Goal: Check status: Check status

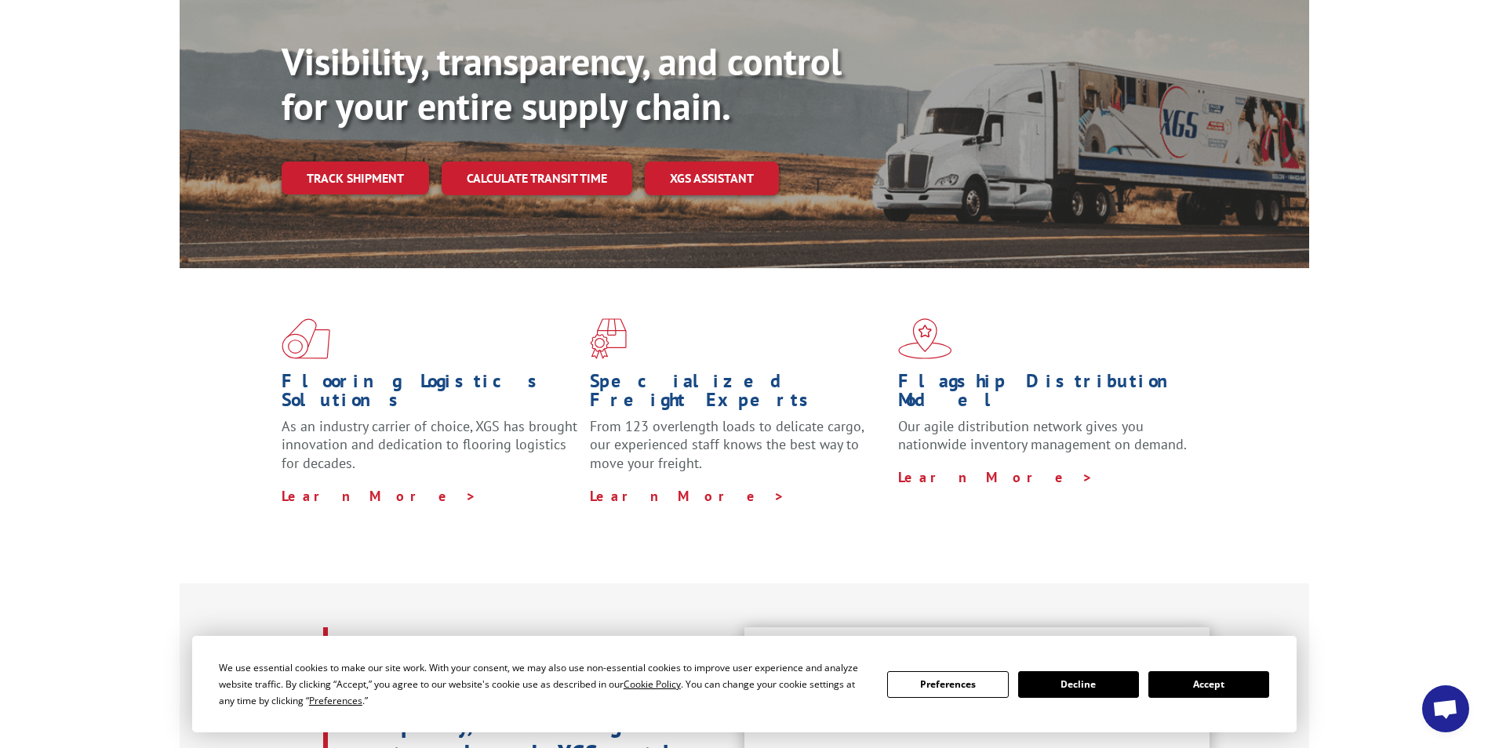
scroll to position [314, 0]
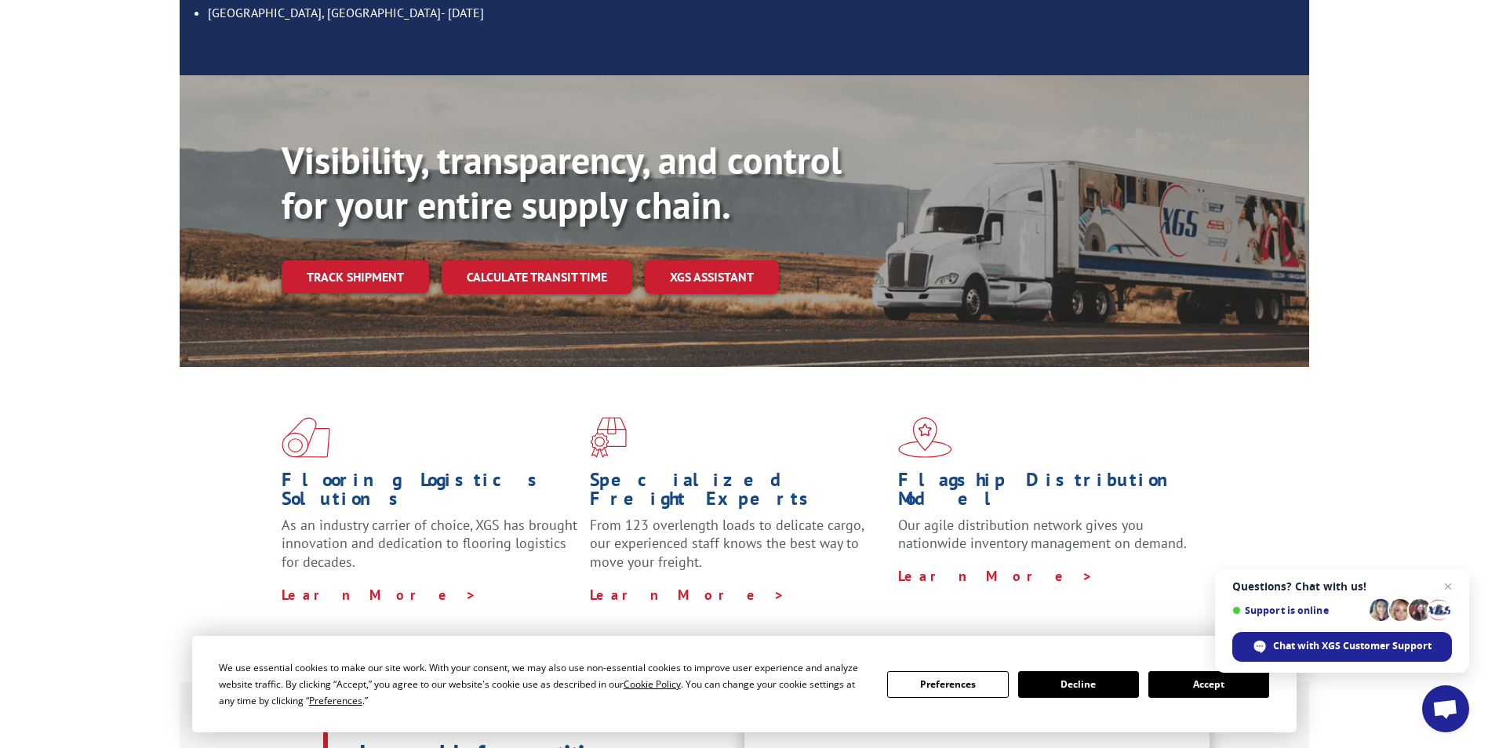
click at [1213, 687] on button "Accept" at bounding box center [1209, 685] width 121 height 27
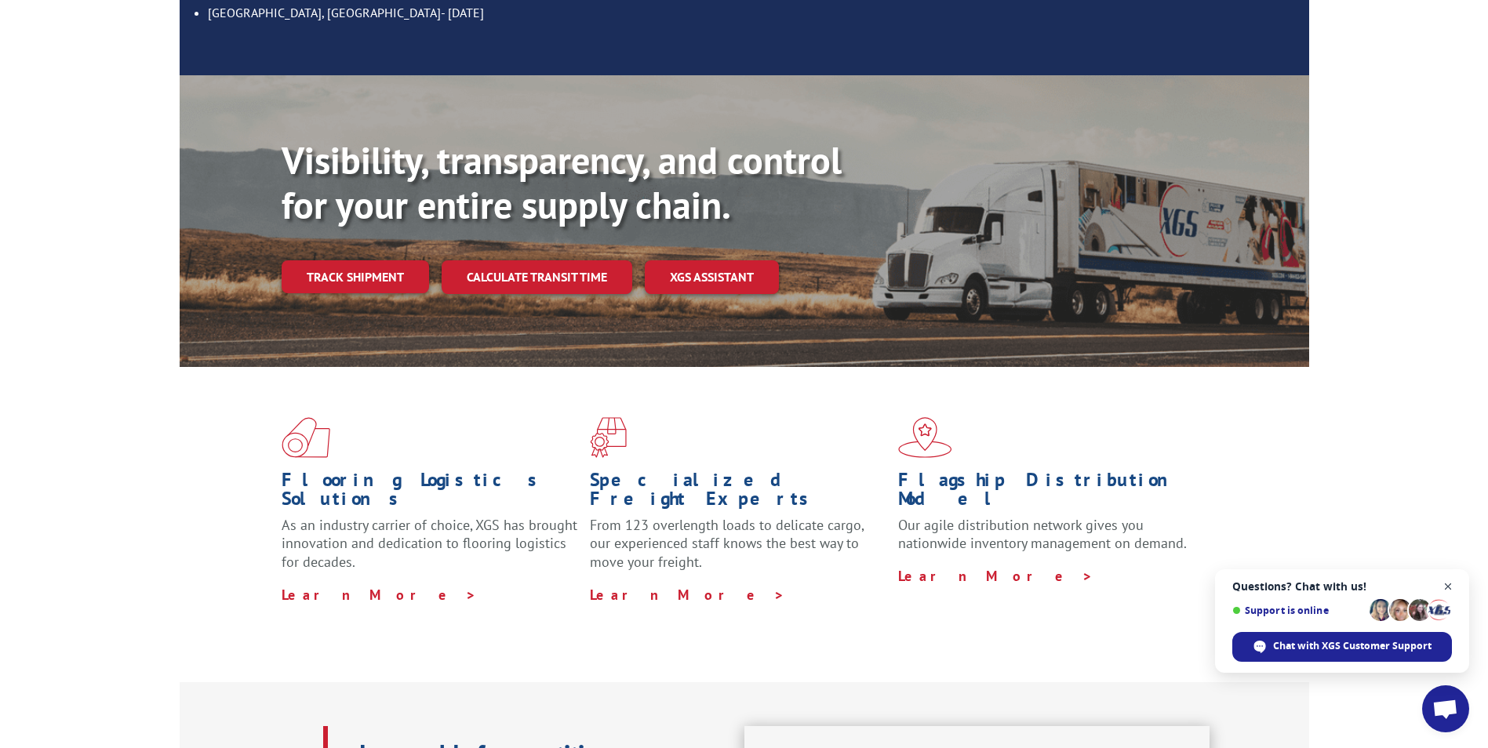
click at [1453, 584] on span "Open chat" at bounding box center [1449, 587] width 20 height 20
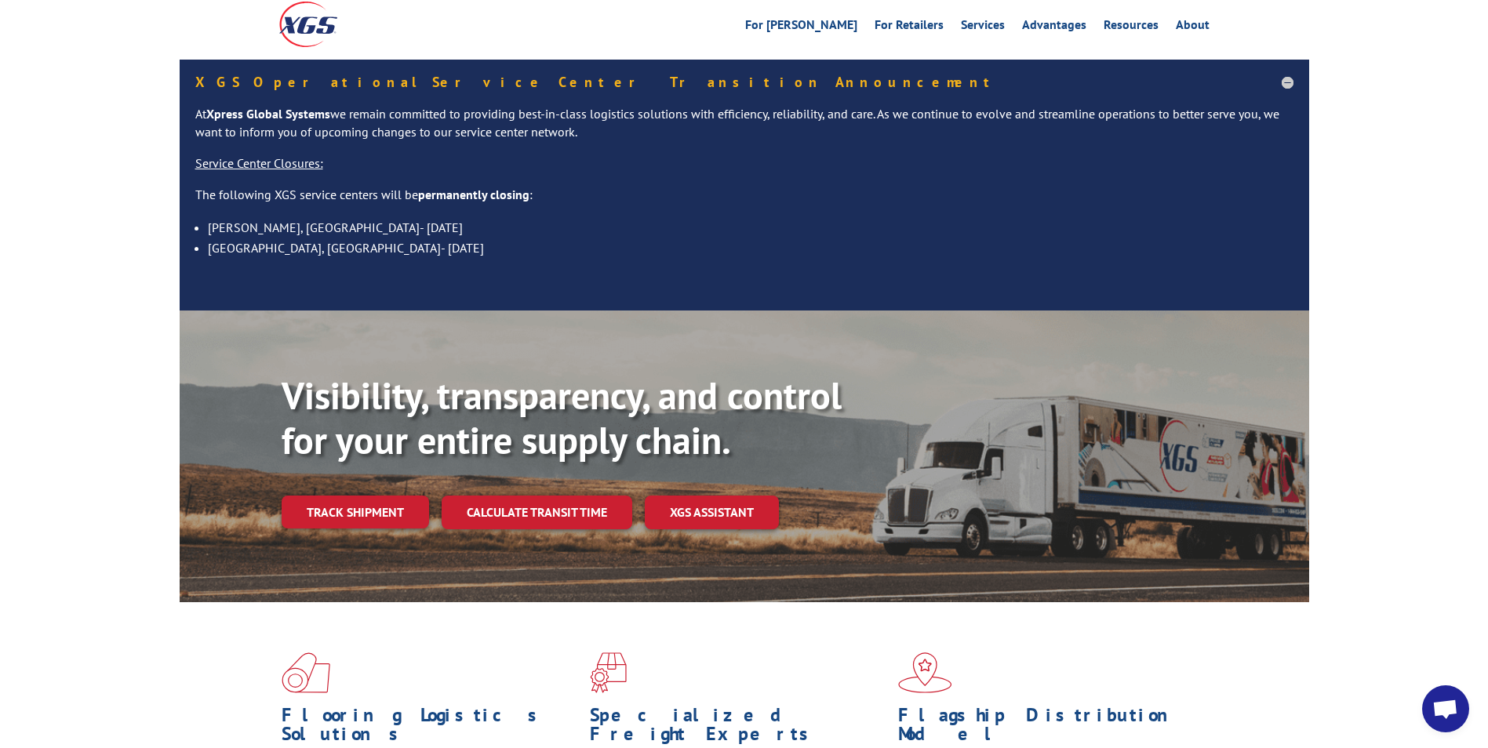
scroll to position [0, 0]
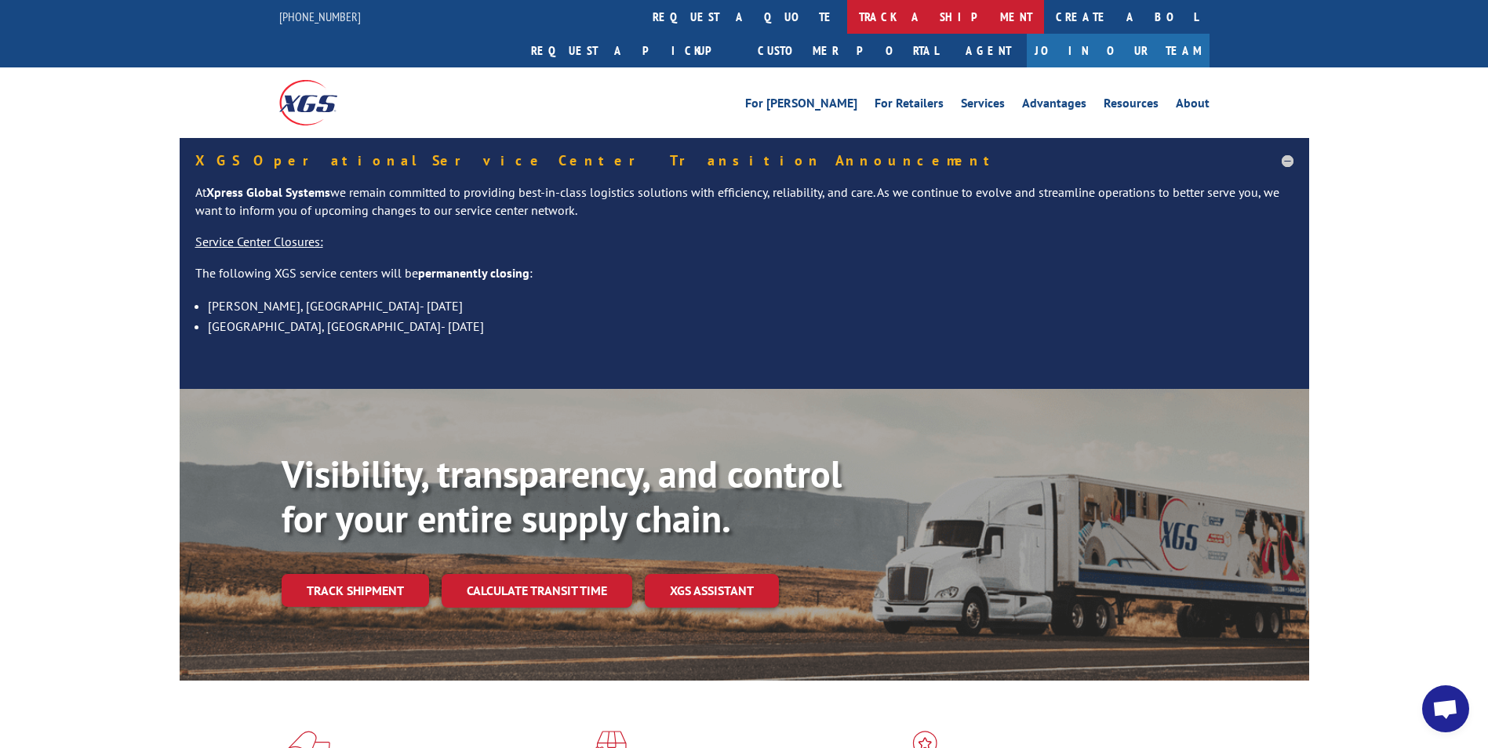
click at [847, 26] on link "track a shipment" at bounding box center [945, 17] width 197 height 34
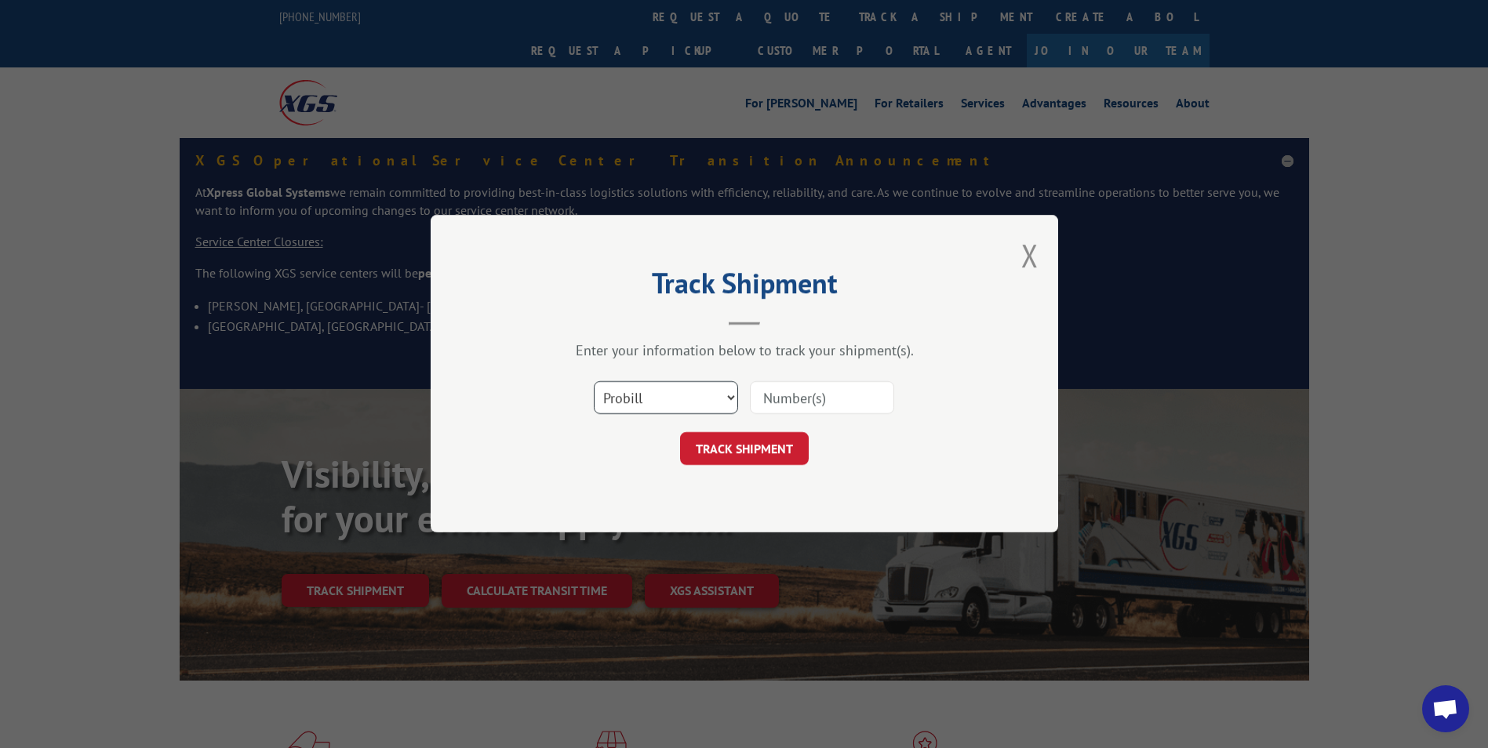
click at [723, 404] on select "Select category... Probill BOL PO" at bounding box center [666, 398] width 144 height 33
select select "bol"
click at [594, 382] on select "Select category... Probill BOL PO" at bounding box center [666, 398] width 144 height 33
click at [817, 400] on input at bounding box center [822, 398] width 144 height 33
type input "6"
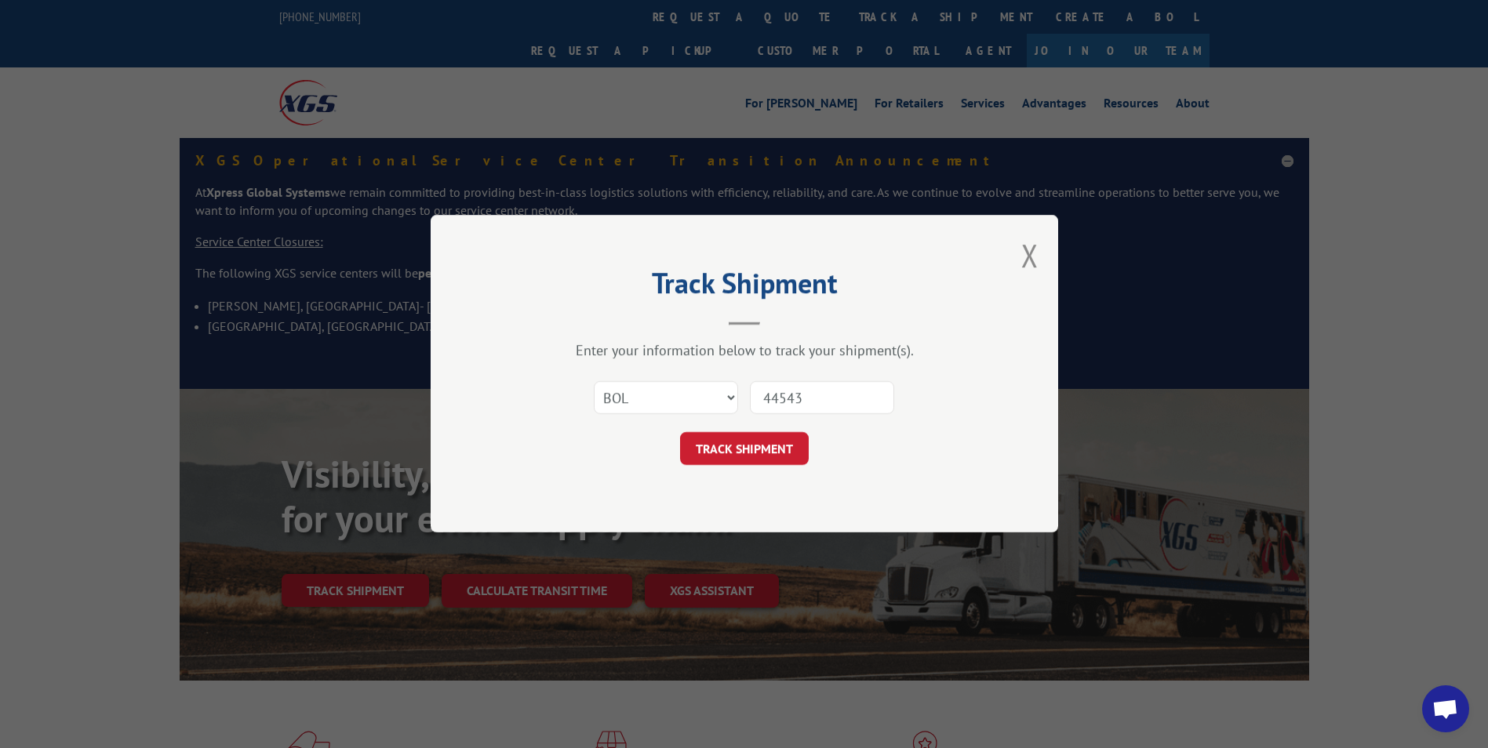
type input "445433"
click button "TRACK SHIPMENT" at bounding box center [744, 449] width 129 height 33
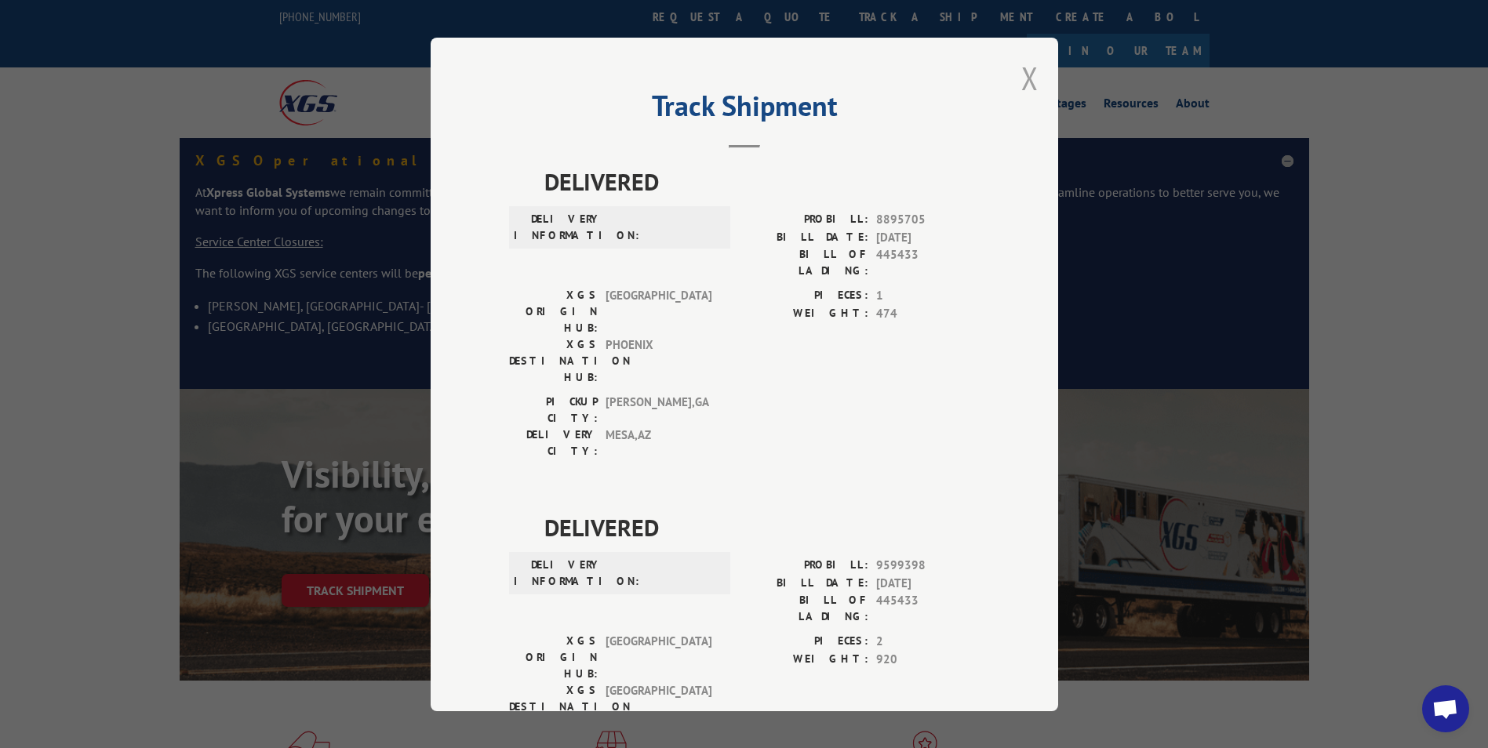
click at [1021, 76] on button "Close modal" at bounding box center [1029, 78] width 17 height 42
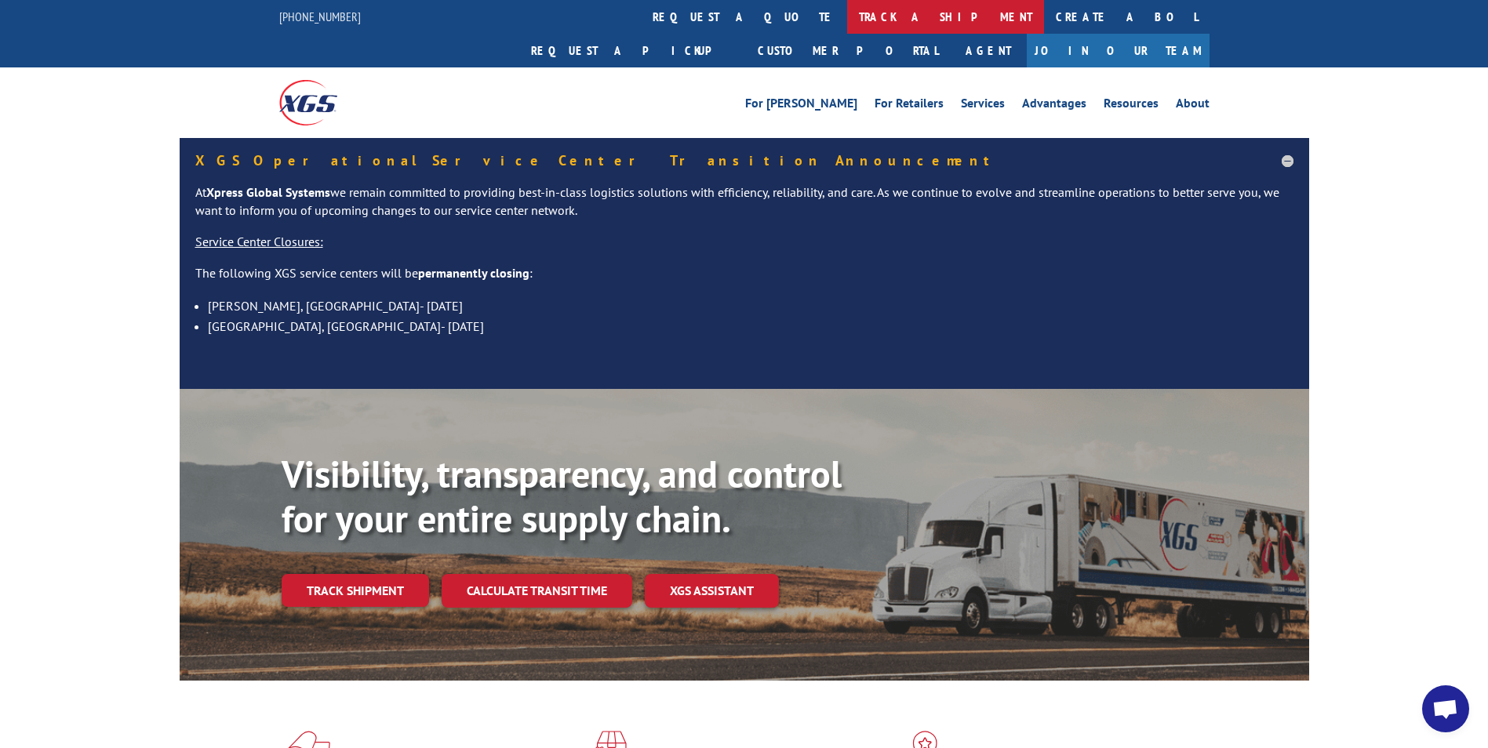
click at [847, 18] on link "track a shipment" at bounding box center [945, 17] width 197 height 34
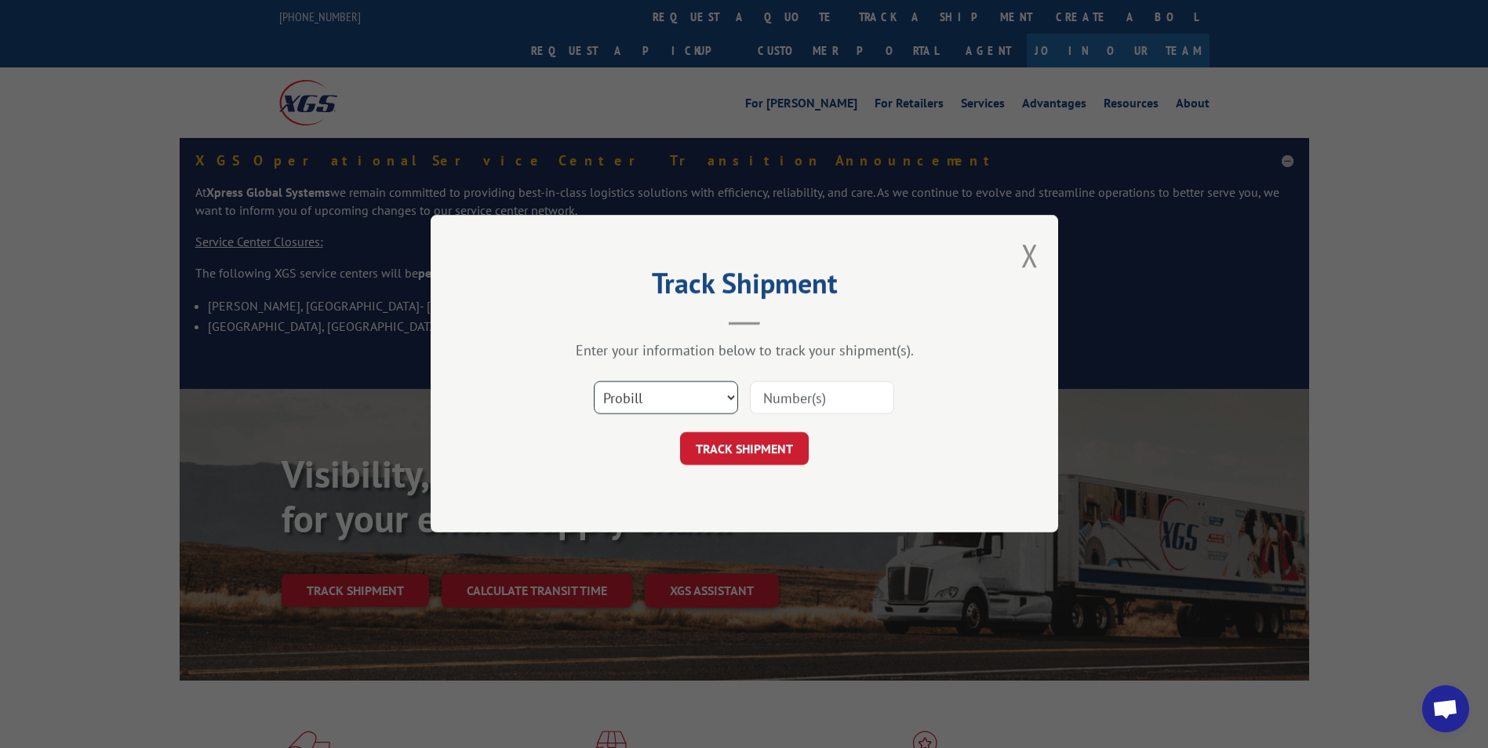
click at [714, 399] on select "Select category... Probill BOL PO" at bounding box center [666, 398] width 144 height 33
select select "bol"
click at [594, 382] on select "Select category... Probill BOL PO" at bounding box center [666, 398] width 144 height 33
click at [821, 399] on input at bounding box center [822, 398] width 144 height 33
type input "442874"
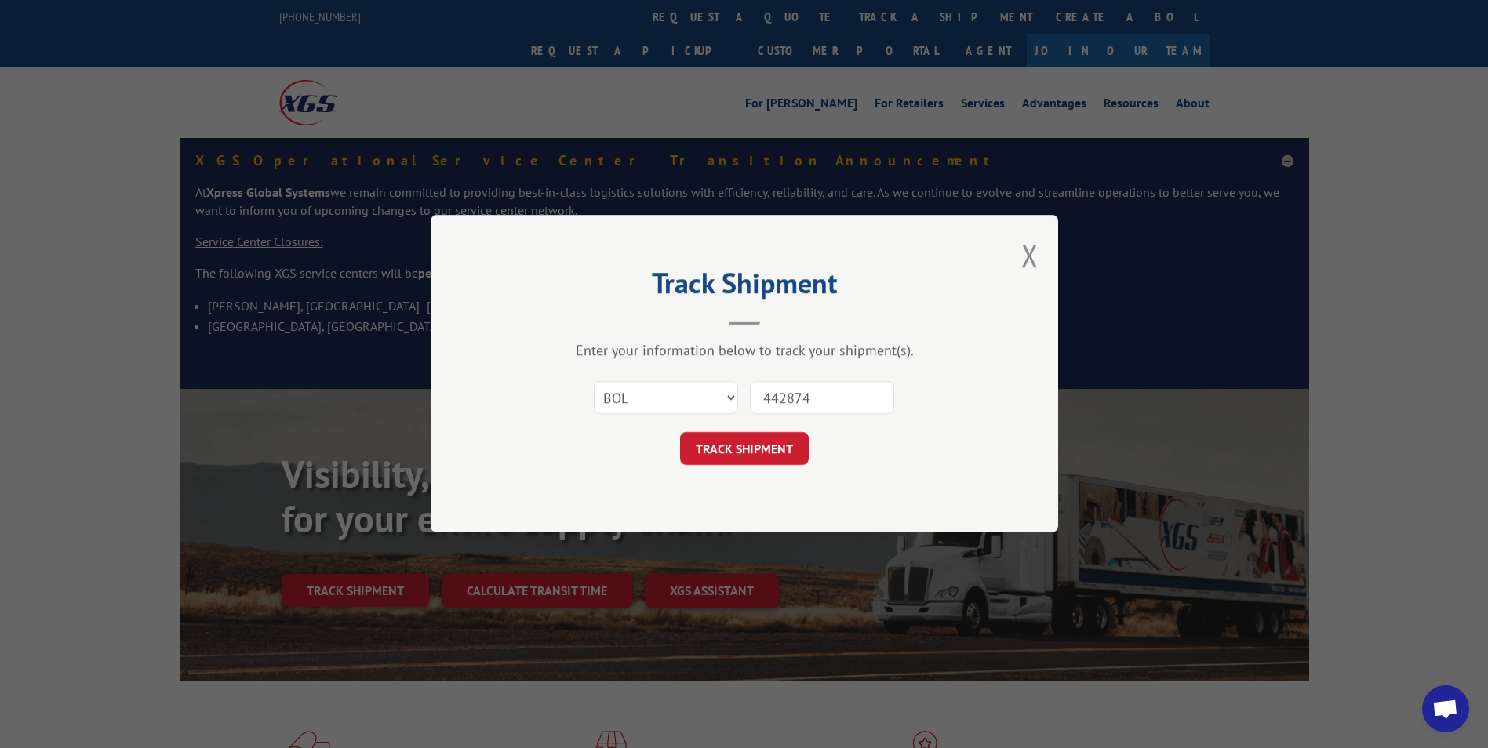
click button "TRACK SHIPMENT" at bounding box center [744, 449] width 129 height 33
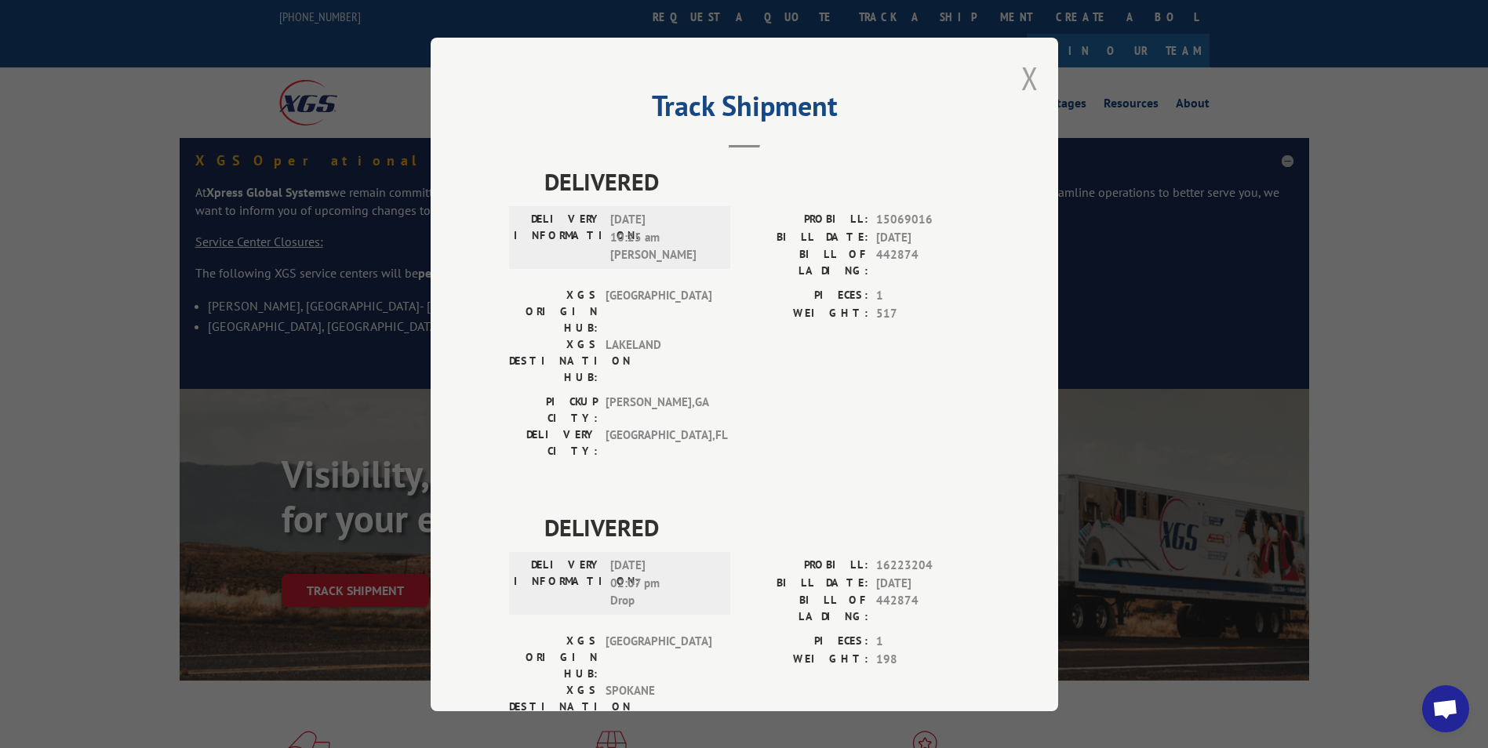
click at [1026, 86] on button "Close modal" at bounding box center [1029, 78] width 17 height 42
